Goal: Find specific page/section: Find specific page/section

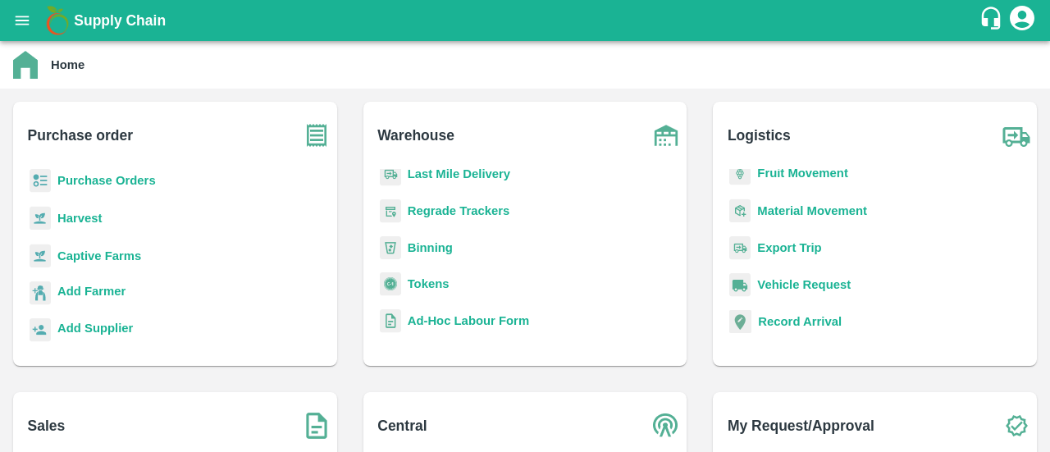
scroll to position [217, 0]
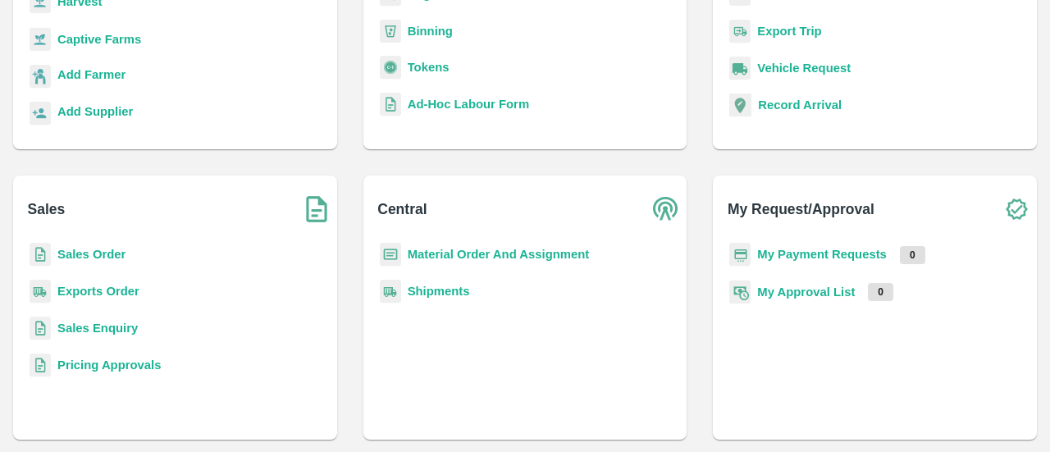
click at [791, 260] on b "My Payment Requests" at bounding box center [822, 254] width 130 height 13
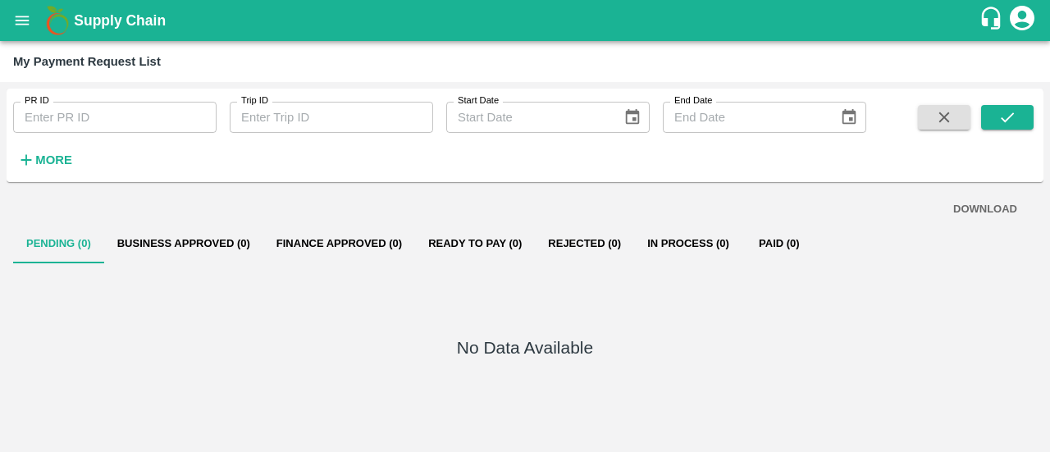
click at [1028, 25] on icon "account of current user" at bounding box center [1022, 18] width 25 height 25
click at [13, 32] on div at bounding box center [525, 226] width 1050 height 452
click at [16, 27] on icon "open drawer" at bounding box center [22, 20] width 18 height 18
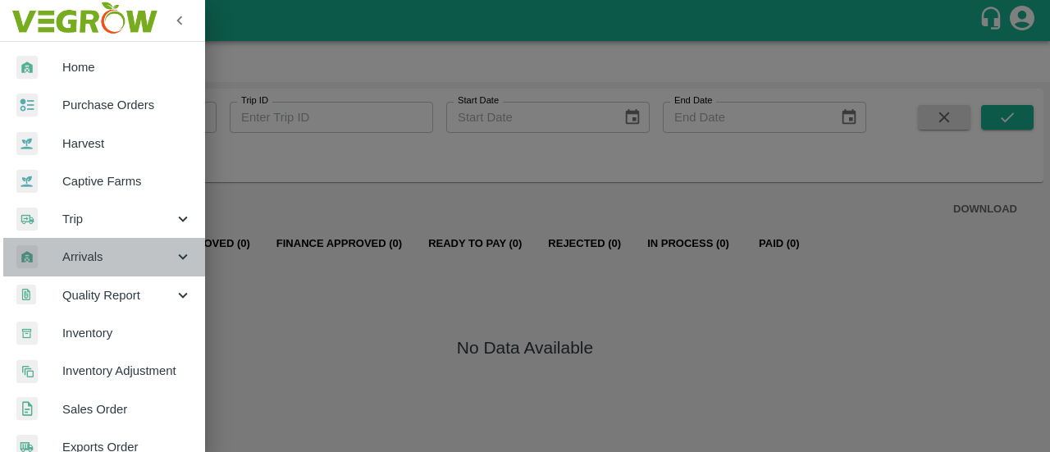
click at [108, 267] on div "Arrivals" at bounding box center [102, 257] width 205 height 38
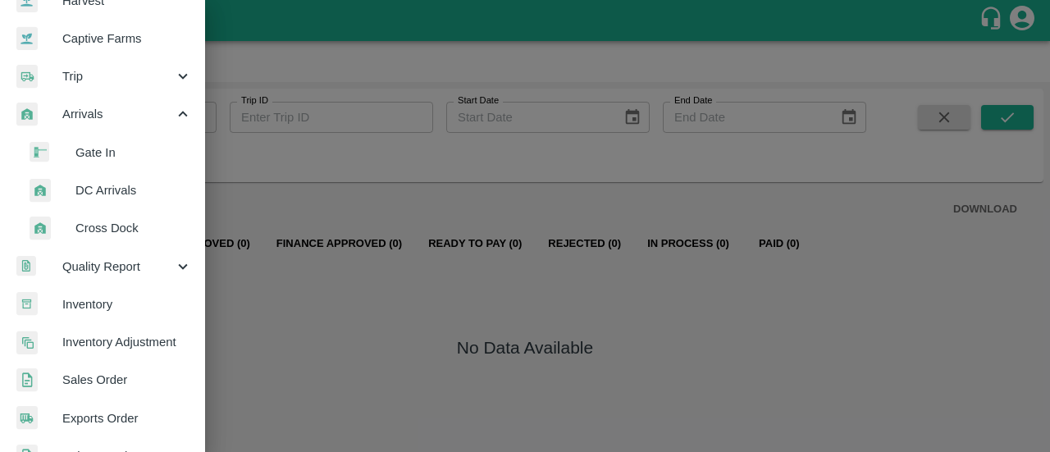
scroll to position [144, 0]
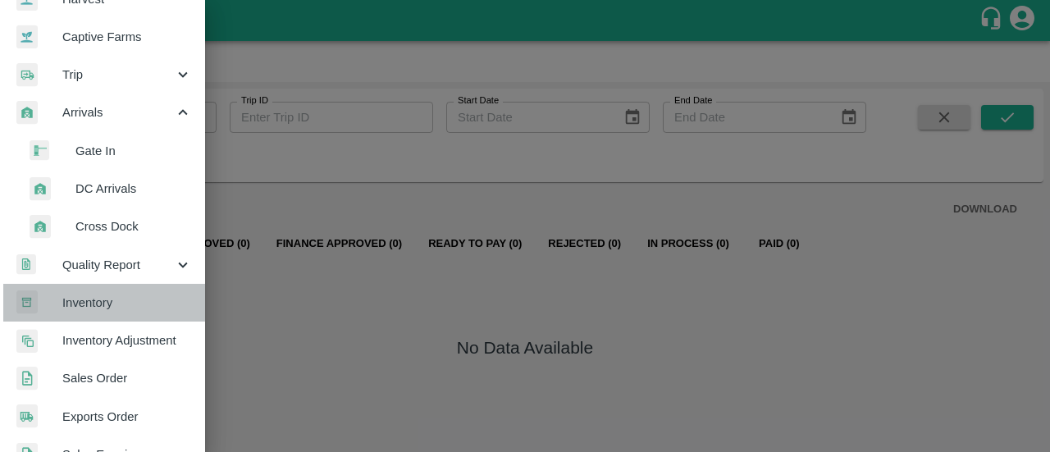
click at [121, 316] on link "Inventory" at bounding box center [102, 303] width 205 height 38
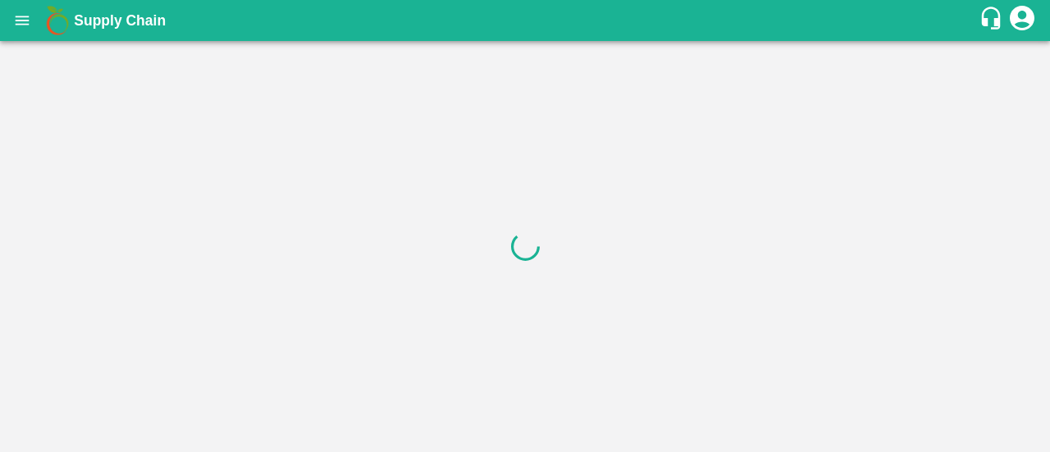
click at [1020, 25] on icon "account of current user" at bounding box center [1022, 18] width 30 height 30
click at [1020, 25] on div at bounding box center [525, 226] width 1050 height 452
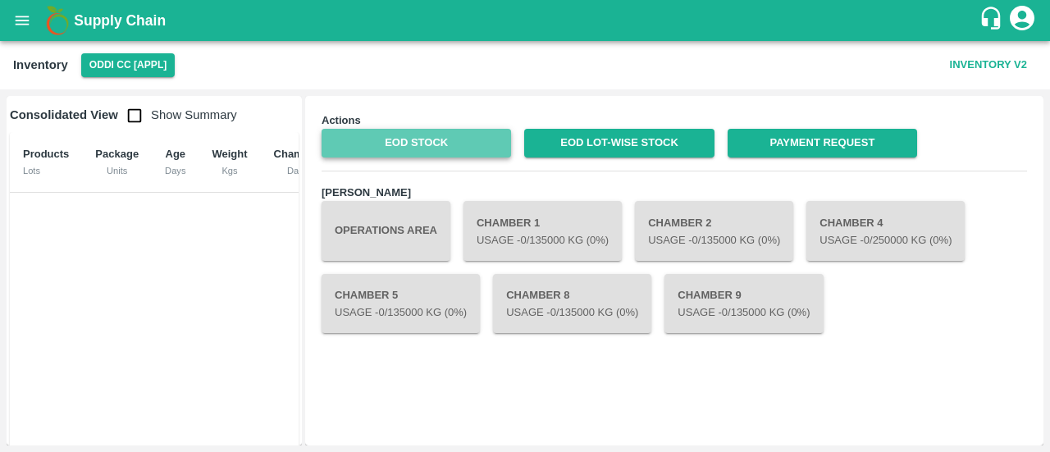
click at [433, 143] on link "EOD Stock" at bounding box center [416, 143] width 189 height 29
